Goal: Check status: Check status

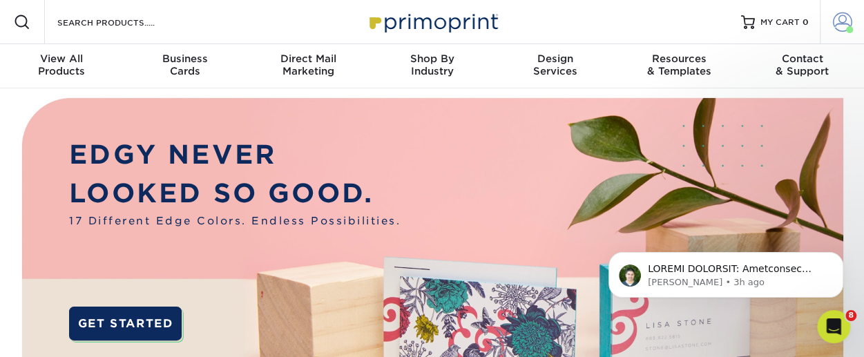
click at [839, 19] on span at bounding box center [841, 21] width 19 height 19
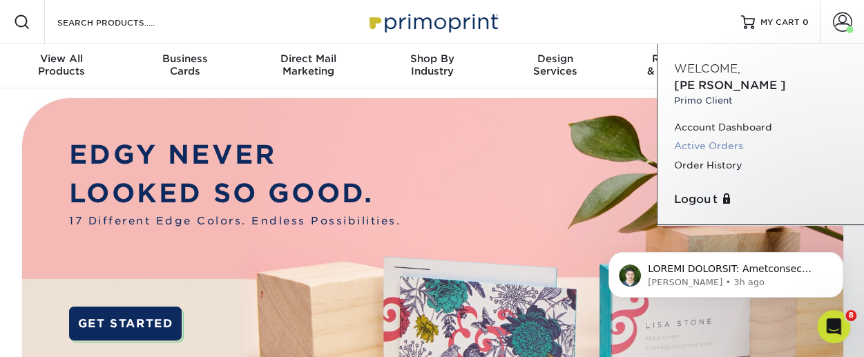
click at [711, 137] on link "Active Orders" at bounding box center [760, 146] width 173 height 19
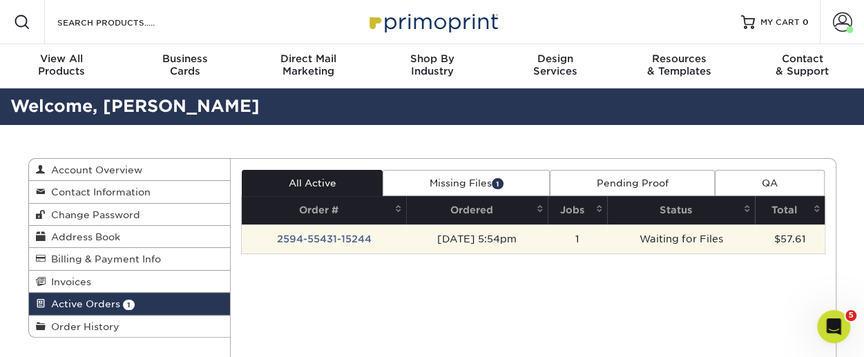
click at [351, 241] on td "2594-55431-15244" at bounding box center [324, 238] width 164 height 29
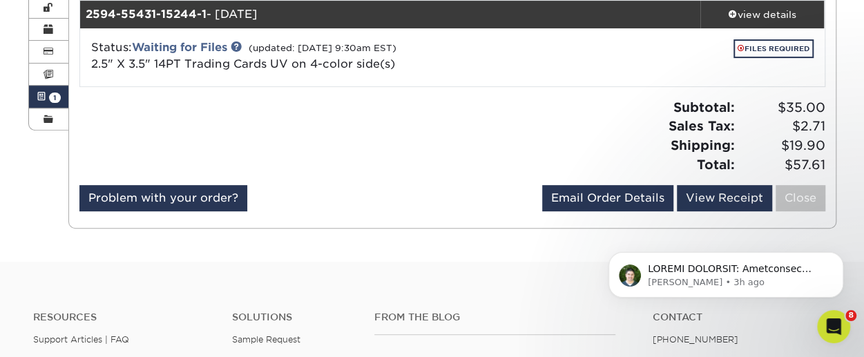
scroll to position [138, 0]
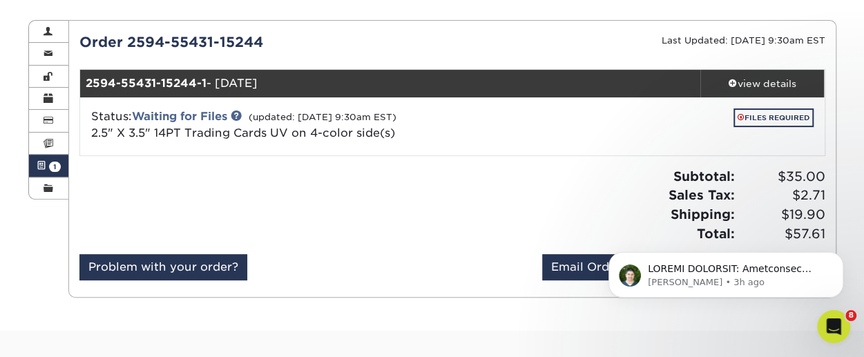
click at [54, 166] on span "1" at bounding box center [55, 167] width 12 height 10
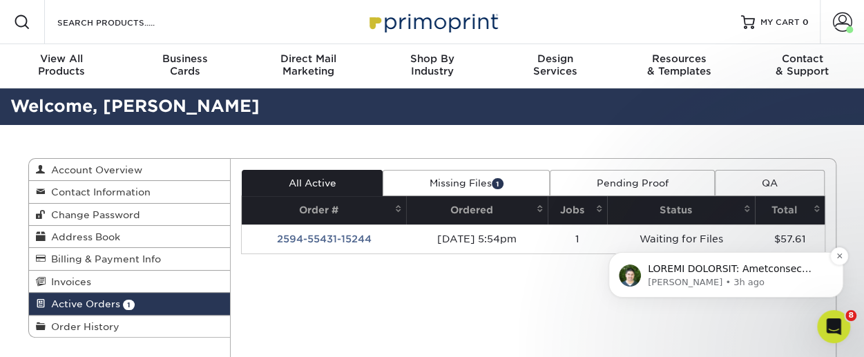
click at [712, 269] on p "Notification stack" at bounding box center [736, 269] width 178 height 14
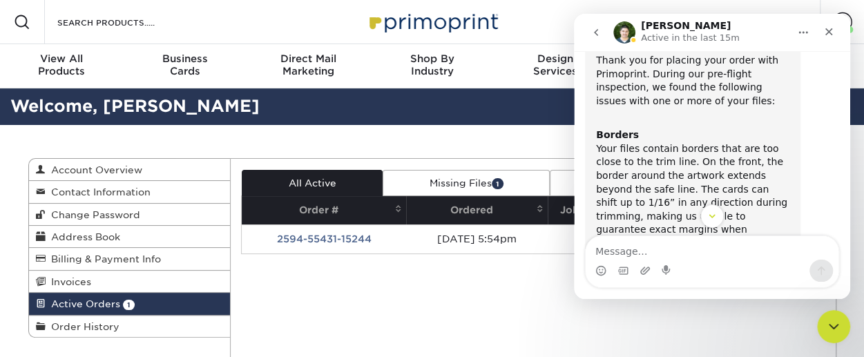
scroll to position [149, 0]
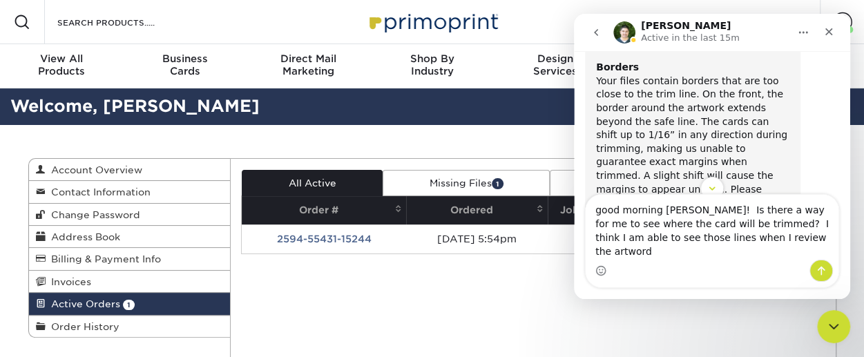
click at [636, 253] on textarea "good morning [PERSON_NAME]! Is there a way for me to see where the card will be…" at bounding box center [711, 227] width 253 height 65
click at [792, 253] on textarea "good morning [PERSON_NAME]! Is there a way for me to see where the card will be…" at bounding box center [711, 227] width 253 height 65
type textarea "good morning [PERSON_NAME]! Is there a way for me to see where the card will be…"
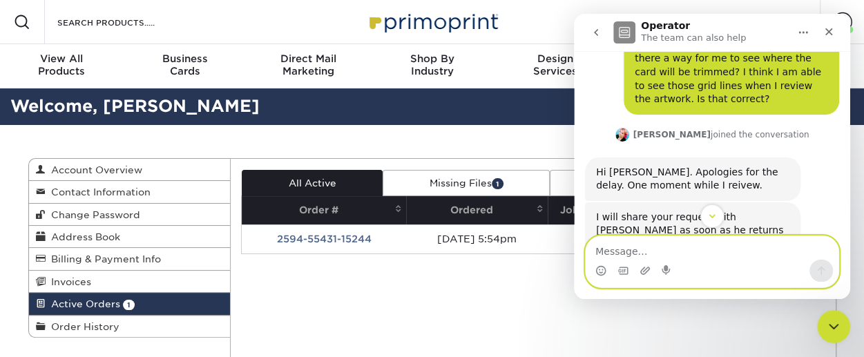
scroll to position [862, 0]
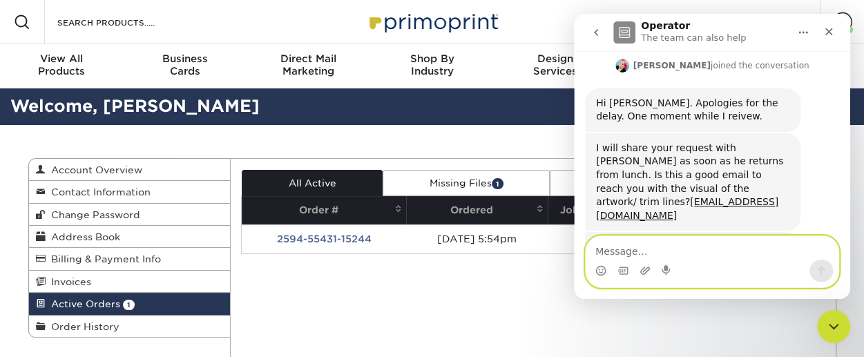
click at [634, 256] on textarea "Message…" at bounding box center [711, 247] width 253 height 23
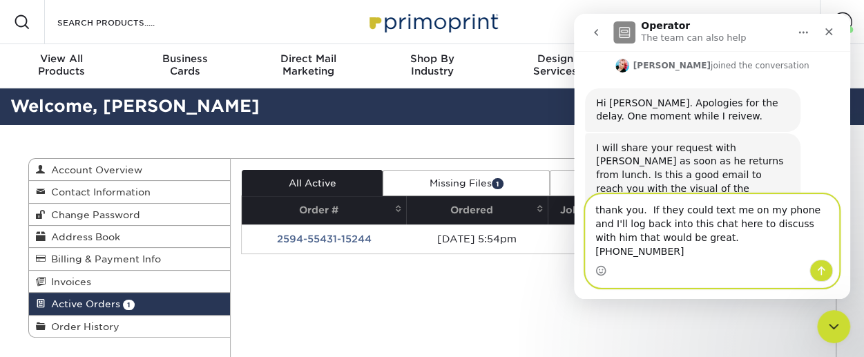
type textarea "thank you. If they could text me on my phone and I'll log back into this chat h…"
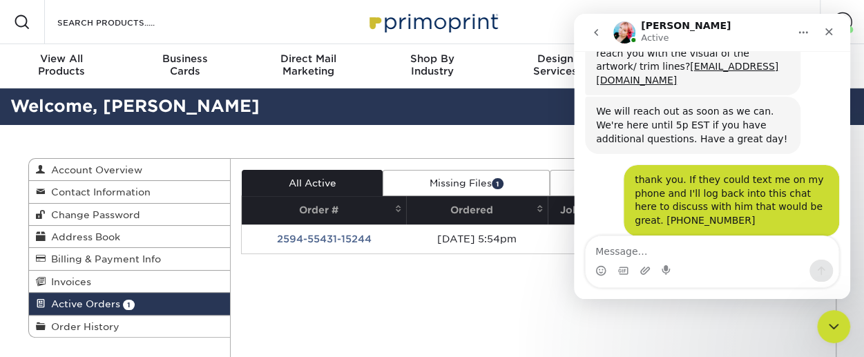
scroll to position [1012, 0]
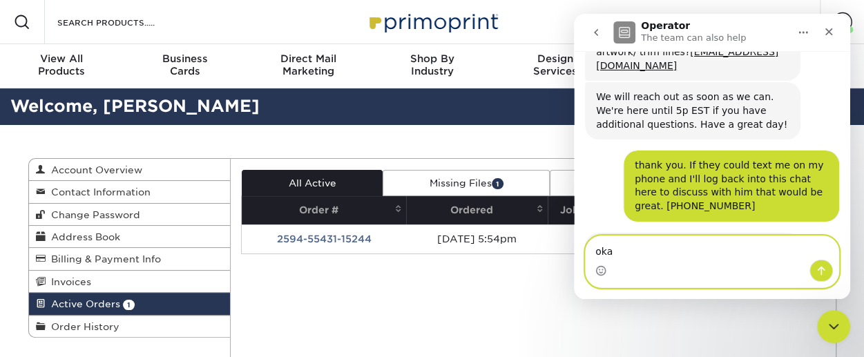
type textarea "okay"
